Goal: Task Accomplishment & Management: Use online tool/utility

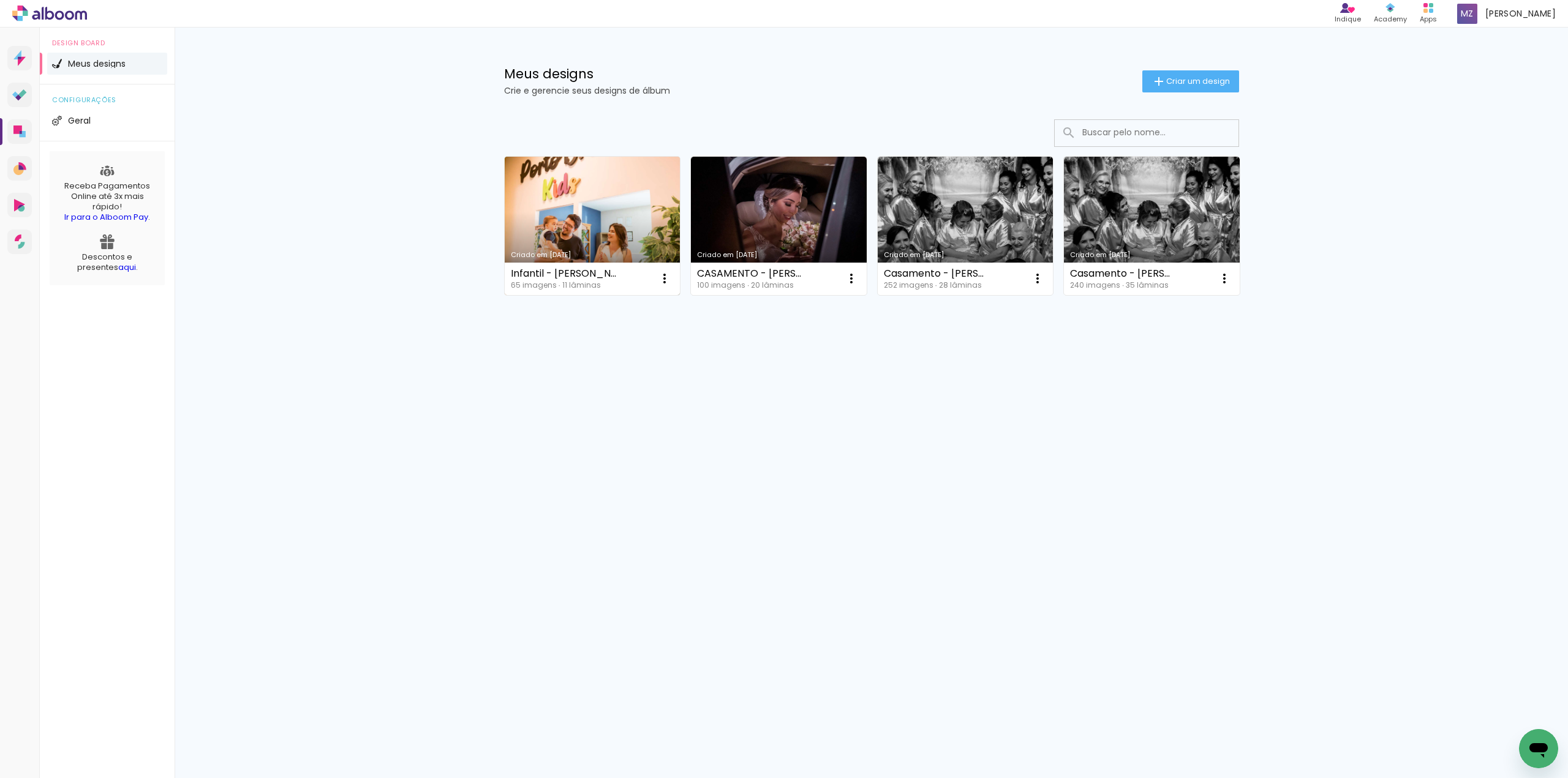
click at [599, 196] on link "Criado em [DATE]" at bounding box center [592, 226] width 176 height 139
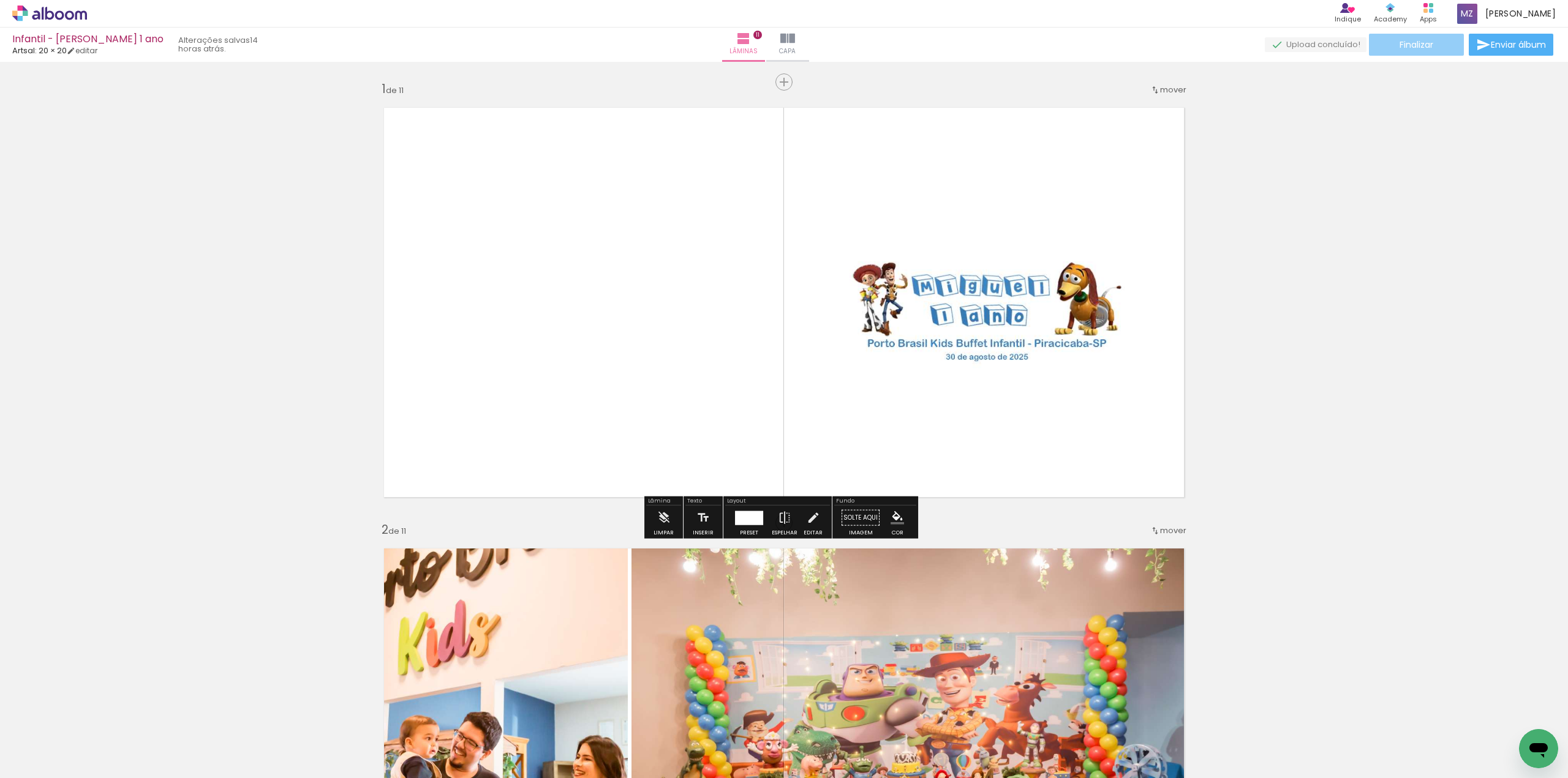
click at [1406, 49] on span "Finalizar" at bounding box center [1416, 45] width 34 height 8
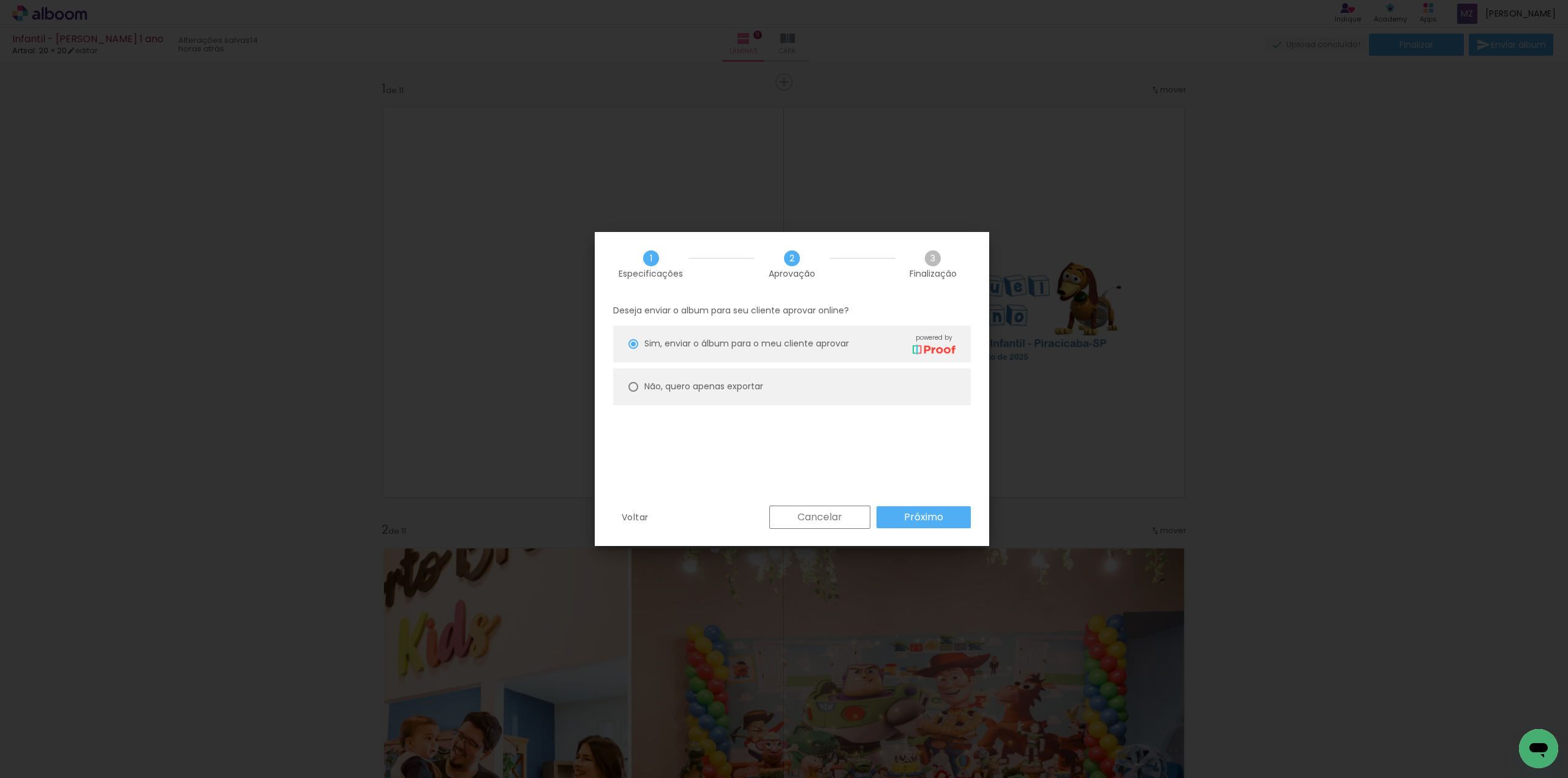
click at [0, 0] on slot "Não, quero apenas exportar" at bounding box center [0, 0] width 0 height 0
type paper-radio-button "on"
click at [0, 0] on slot "Próximo" at bounding box center [0, 0] width 0 height 0
type input "Alta, 300 DPI"
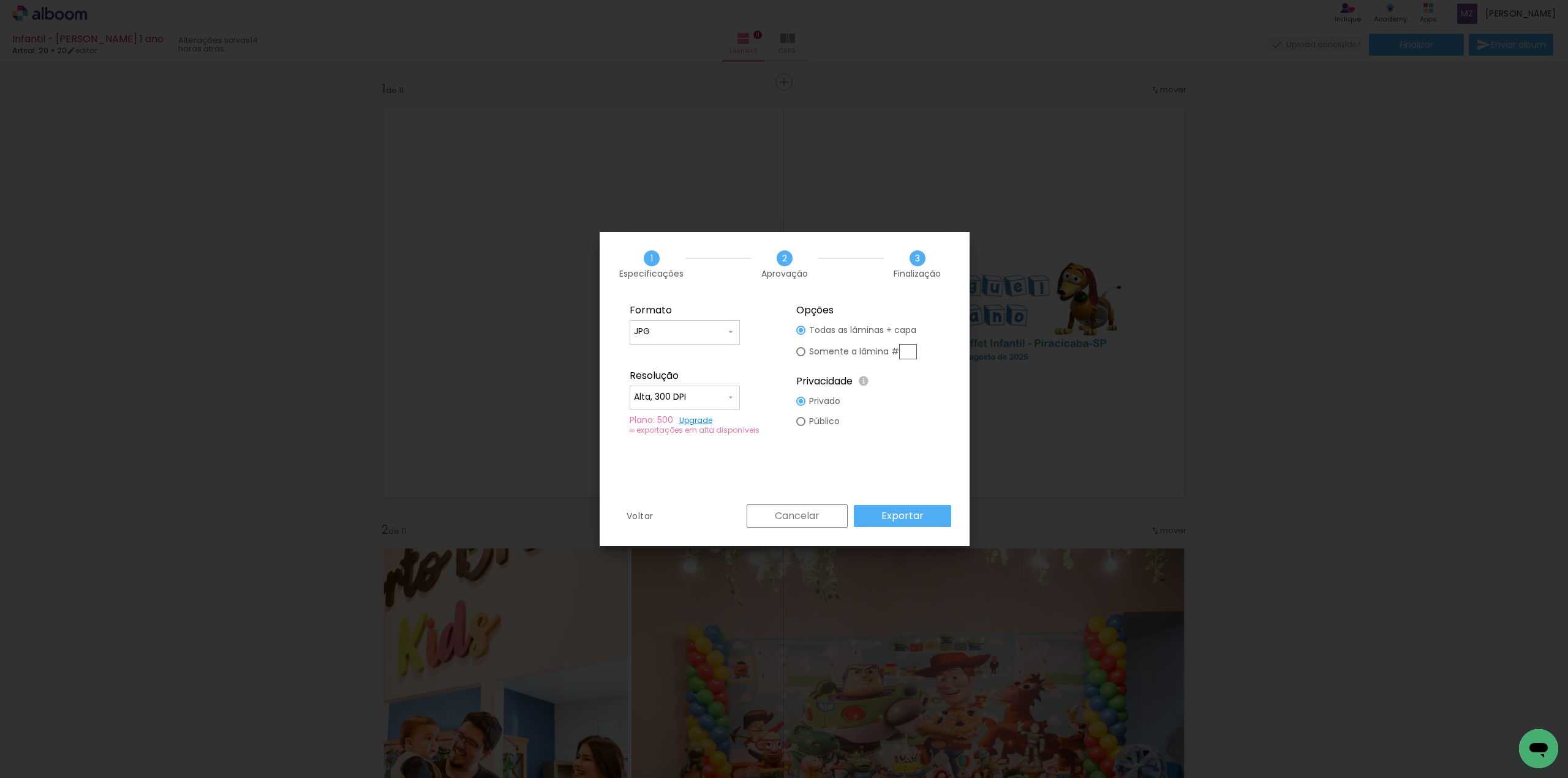
click at [0, 0] on paper-button "Exportar" at bounding box center [0, 0] width 0 height 0
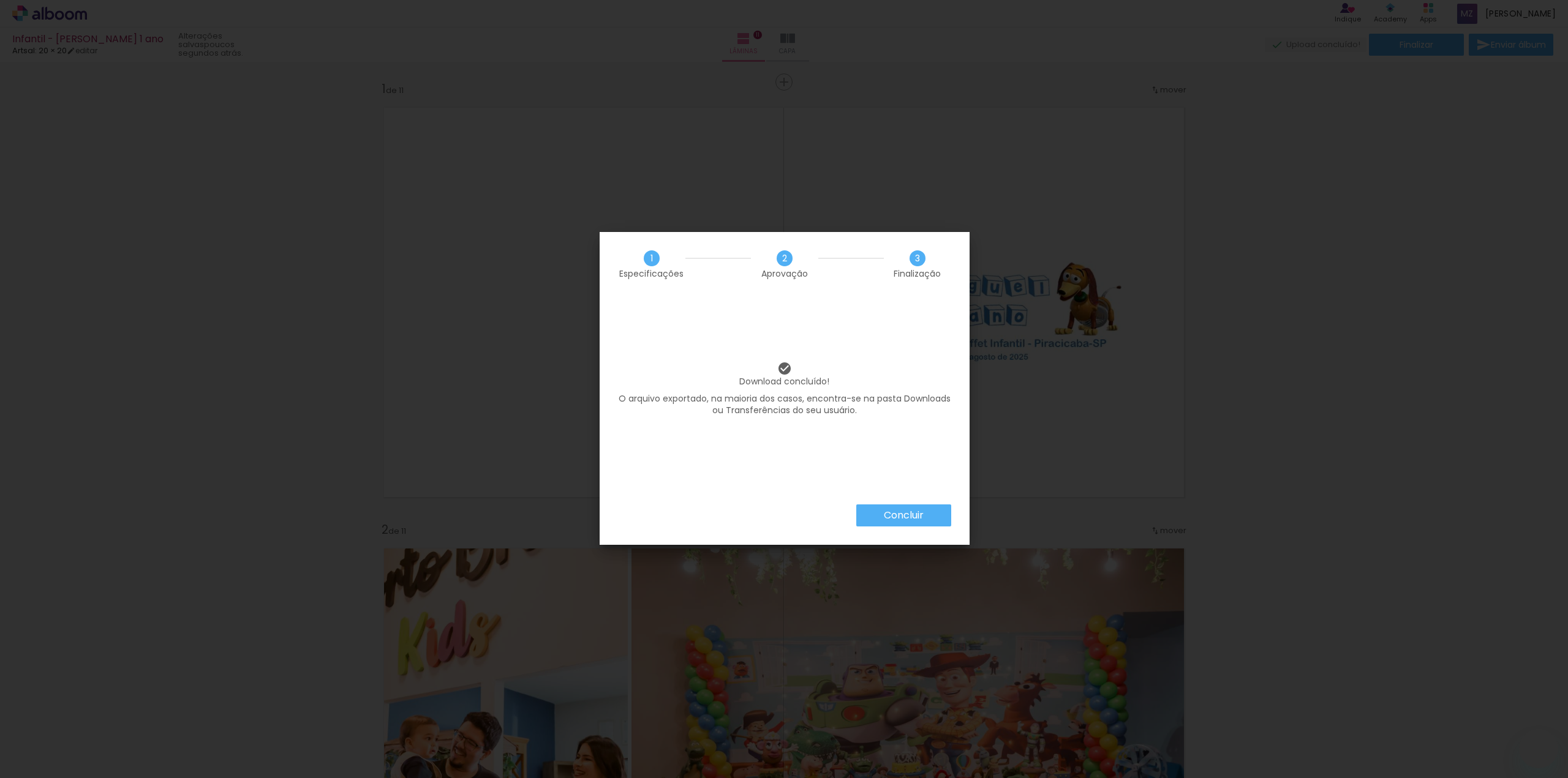
click at [0, 0] on slot "Concluir" at bounding box center [0, 0] width 0 height 0
